Goal: Task Accomplishment & Management: Complete application form

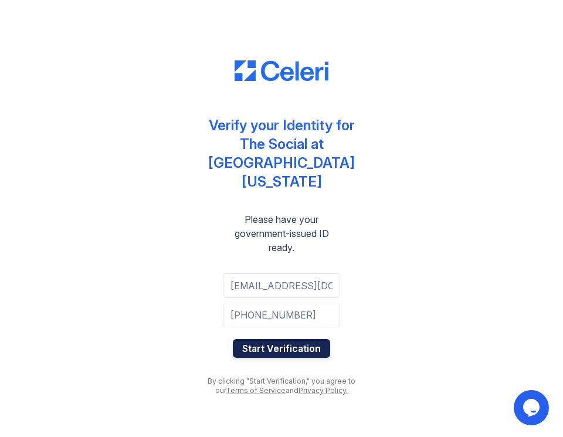
click at [304, 340] on button "Start Verification" at bounding box center [281, 348] width 97 height 19
